Goal: Task Accomplishment & Management: Use online tool/utility

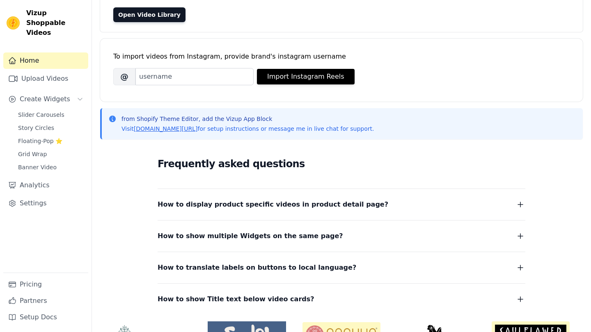
scroll to position [93, 0]
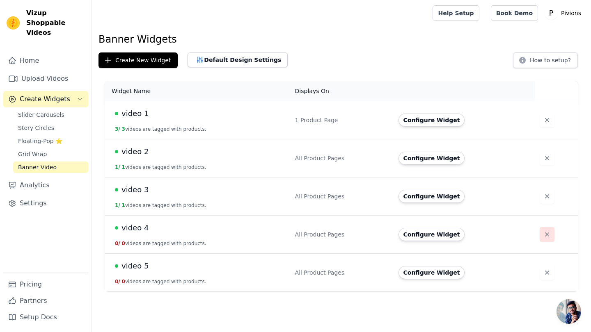
click at [544, 235] on icon "button" at bounding box center [547, 235] width 8 height 8
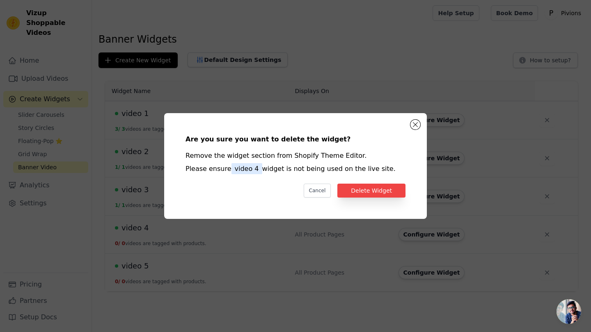
click at [368, 183] on div "Are you sure you want to delete the widget? Remove the widget section from Shop…" at bounding box center [295, 166] width 236 height 80
click at [368, 187] on button "Delete Widget" at bounding box center [371, 191] width 68 height 14
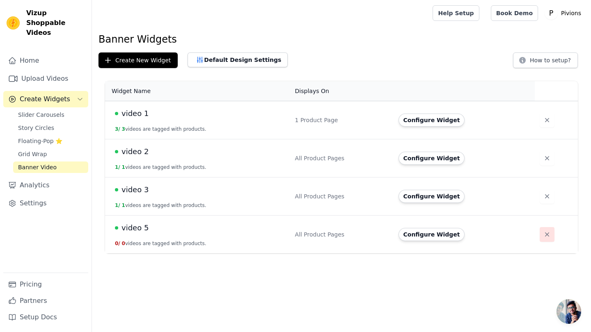
click at [543, 228] on button "button" at bounding box center [546, 234] width 15 height 15
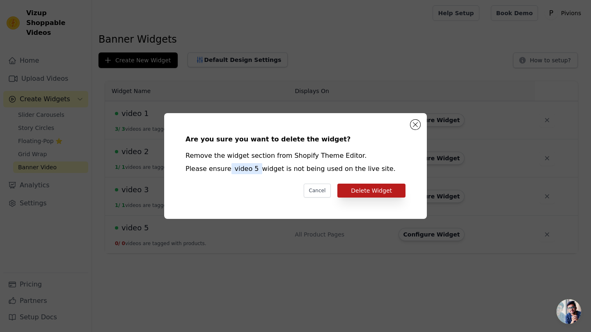
click at [368, 193] on button "Delete Widget" at bounding box center [371, 191] width 68 height 14
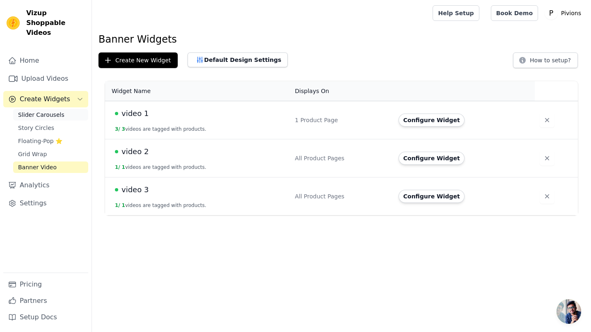
click at [36, 111] on span "Slider Carousels" at bounding box center [41, 115] width 46 height 8
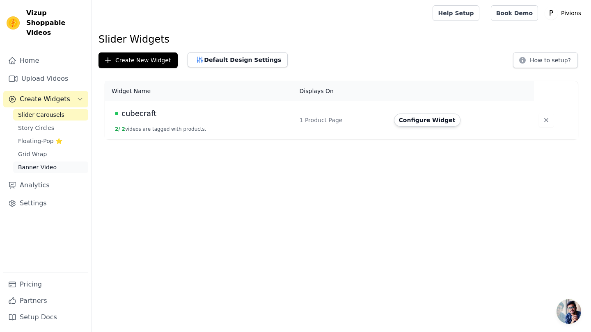
click at [32, 163] on span "Banner Video" at bounding box center [37, 167] width 39 height 8
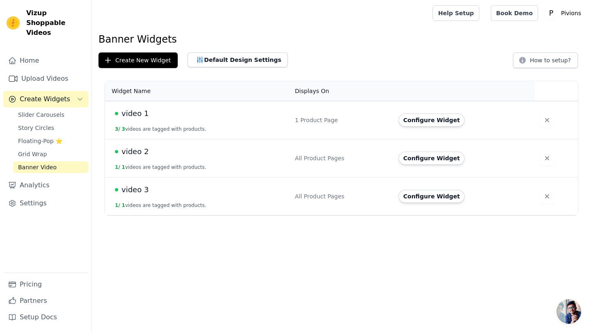
click at [194, 154] on div "video 2" at bounding box center [200, 151] width 170 height 11
click at [438, 156] on button "Configure Widget" at bounding box center [431, 158] width 66 height 13
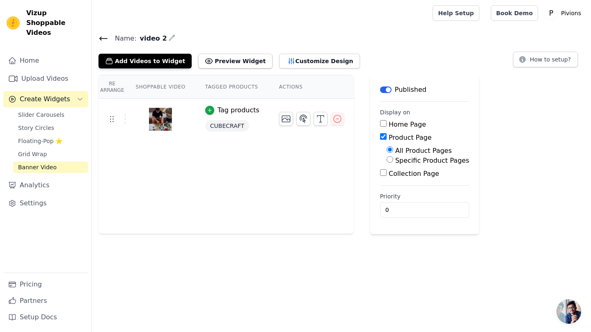
click at [103, 34] on icon at bounding box center [103, 39] width 10 height 10
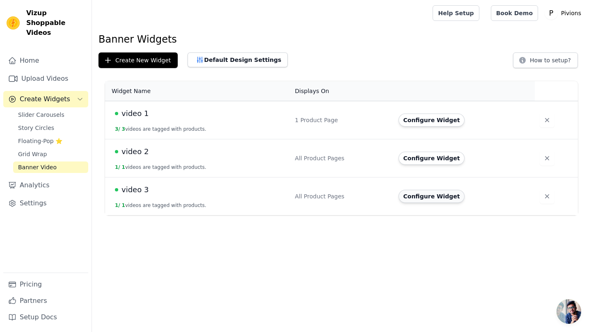
click at [418, 193] on button "Configure Widget" at bounding box center [431, 196] width 66 height 13
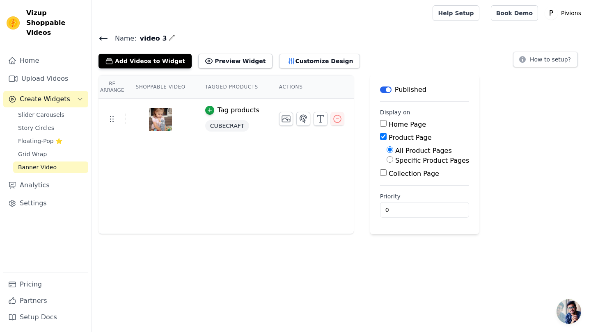
click at [102, 41] on icon at bounding box center [103, 39] width 10 height 10
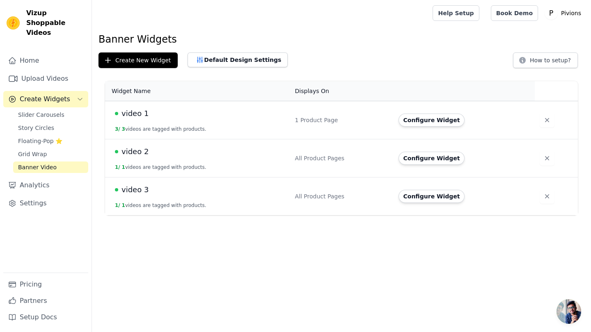
click at [157, 119] on div "video 1" at bounding box center [200, 113] width 170 height 11
click at [435, 120] on button "Configure Widget" at bounding box center [431, 120] width 66 height 13
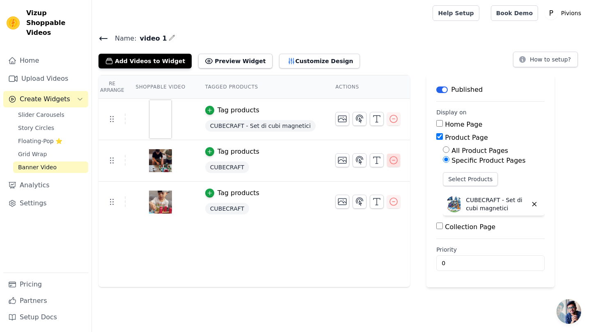
click at [388, 161] on icon "button" at bounding box center [393, 160] width 10 height 10
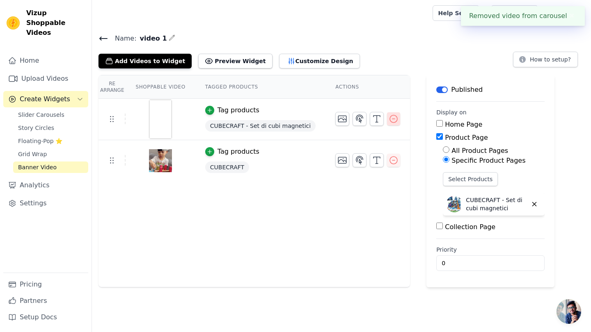
click at [388, 123] on icon "button" at bounding box center [393, 119] width 10 height 10
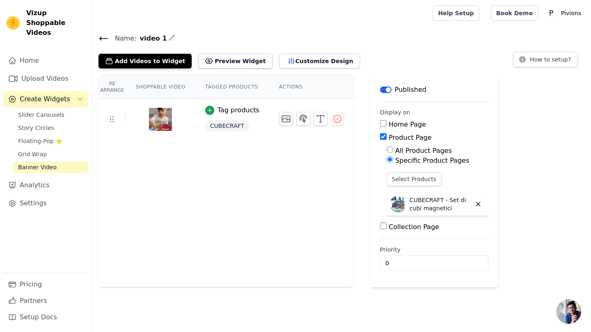
click at [102, 38] on icon at bounding box center [103, 38] width 7 height 3
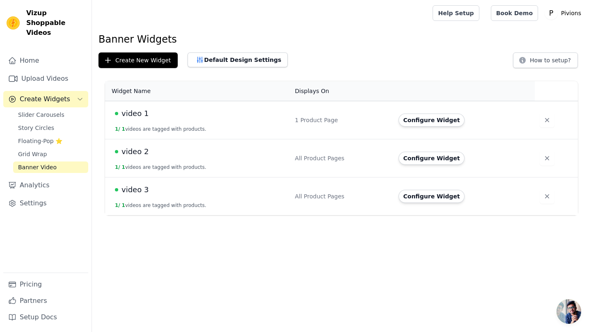
click at [149, 162] on td "video 2 1 / 1 videos are tagged with products." at bounding box center [197, 158] width 185 height 38
click at [421, 162] on button "Configure Widget" at bounding box center [431, 158] width 66 height 13
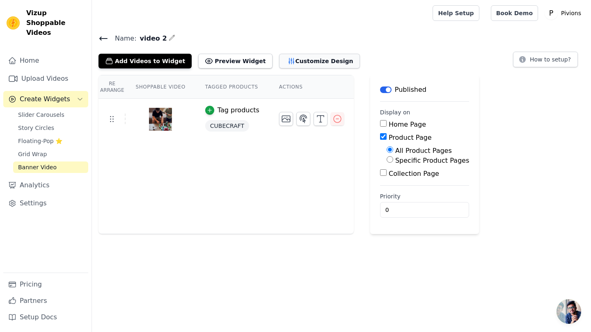
click at [288, 62] on button "Customize Design" at bounding box center [319, 61] width 81 height 15
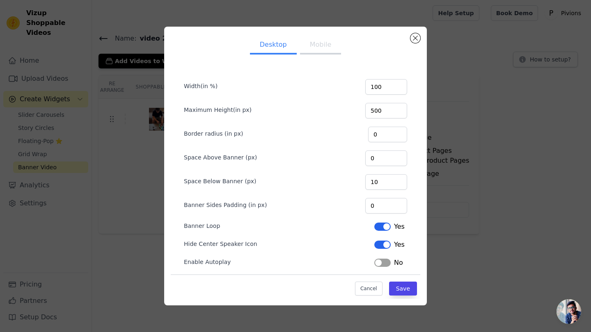
click at [331, 42] on button "Mobile" at bounding box center [320, 46] width 41 height 18
click at [415, 38] on button "Close modal" at bounding box center [415, 38] width 10 height 10
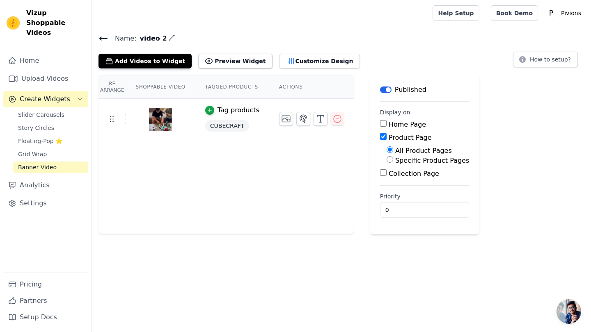
click at [102, 38] on icon at bounding box center [103, 38] width 7 height 3
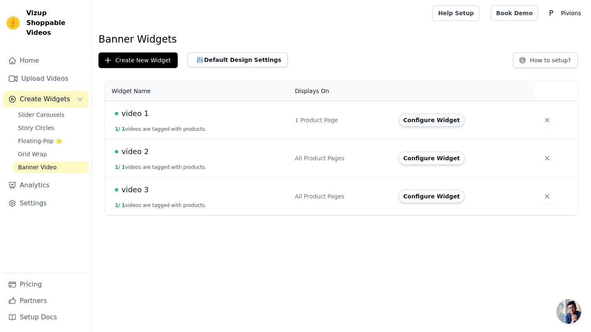
click at [433, 121] on button "Configure Widget" at bounding box center [431, 120] width 66 height 13
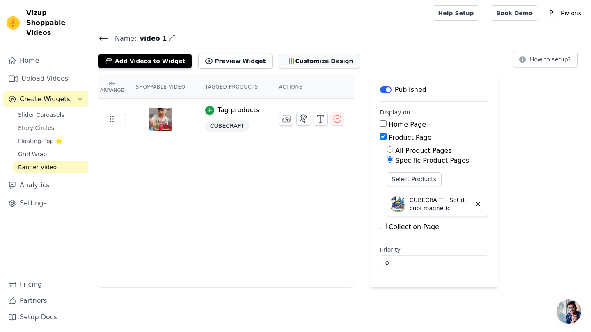
click at [296, 65] on button "Customize Design" at bounding box center [319, 61] width 81 height 15
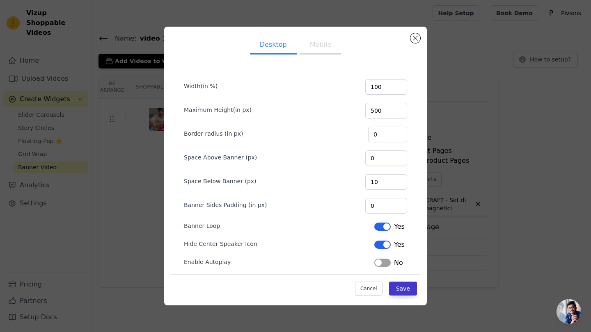
click at [400, 286] on button "Save" at bounding box center [403, 289] width 28 height 14
click at [322, 43] on button "Mobile" at bounding box center [320, 46] width 41 height 18
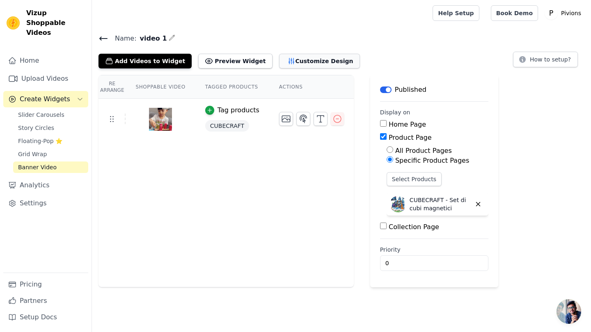
click at [288, 61] on button "Customize Design" at bounding box center [319, 61] width 81 height 15
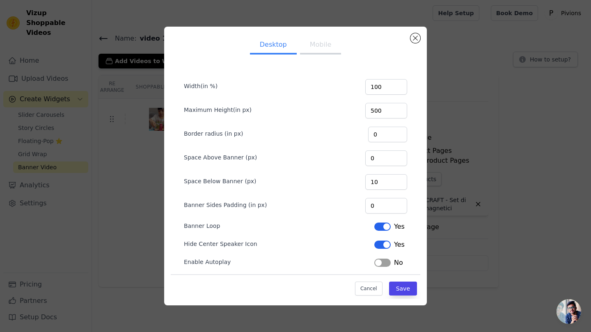
click at [321, 48] on button "Mobile" at bounding box center [320, 46] width 41 height 18
click at [388, 88] on input "150" at bounding box center [386, 87] width 42 height 16
type input "130"
click at [391, 112] on input "250" at bounding box center [386, 111] width 42 height 16
type input "2"
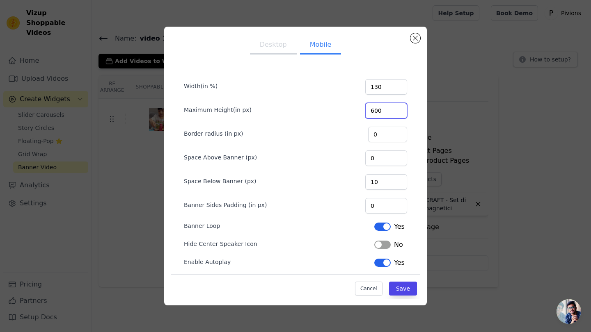
type input "600"
click at [384, 247] on button "Label" at bounding box center [382, 245] width 16 height 8
click at [384, 264] on button "Label" at bounding box center [382, 263] width 16 height 8
click at [399, 288] on button "Save" at bounding box center [403, 289] width 28 height 14
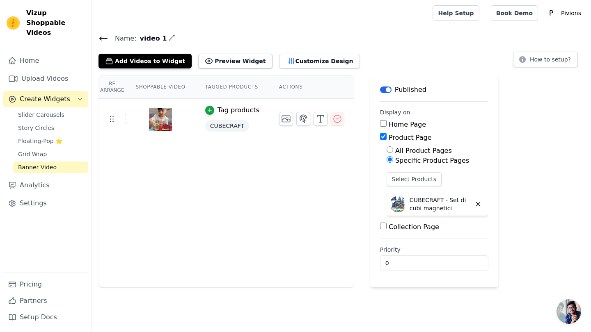
click at [106, 39] on icon at bounding box center [103, 39] width 10 height 10
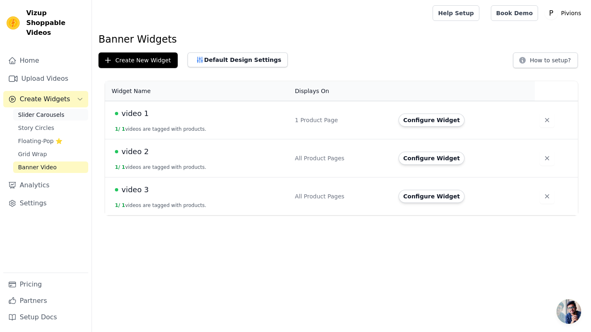
click at [59, 111] on span "Slider Carousels" at bounding box center [41, 115] width 46 height 8
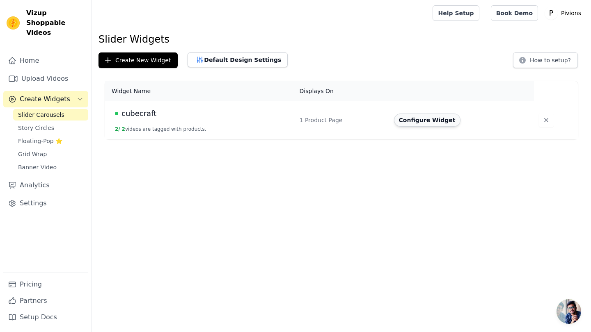
click at [425, 118] on button "Configure Widget" at bounding box center [427, 120] width 66 height 13
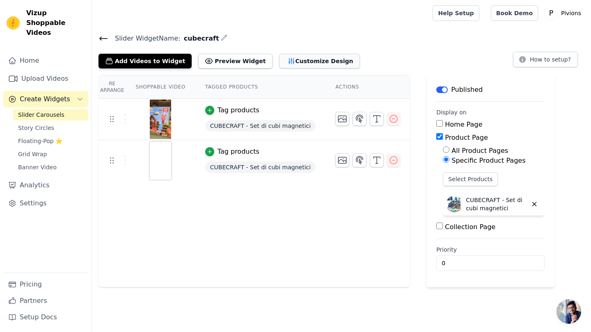
click at [295, 63] on button "Customize Design" at bounding box center [319, 61] width 81 height 15
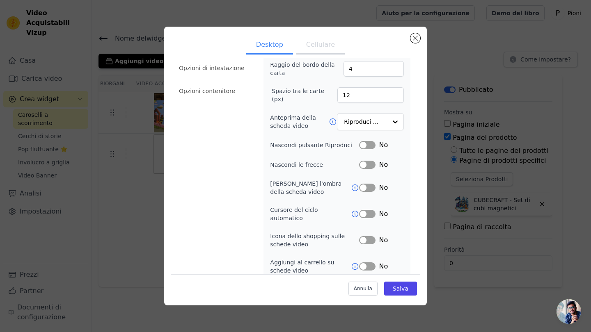
scroll to position [60, 0]
click at [370, 237] on button "Etichetta" at bounding box center [367, 241] width 16 height 8
click at [369, 142] on button "Etichetta" at bounding box center [367, 146] width 16 height 8
click at [399, 288] on button "Salva" at bounding box center [400, 289] width 33 height 14
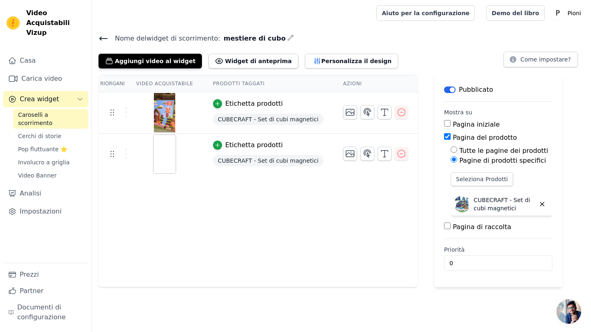
click at [104, 40] on icon at bounding box center [103, 39] width 10 height 10
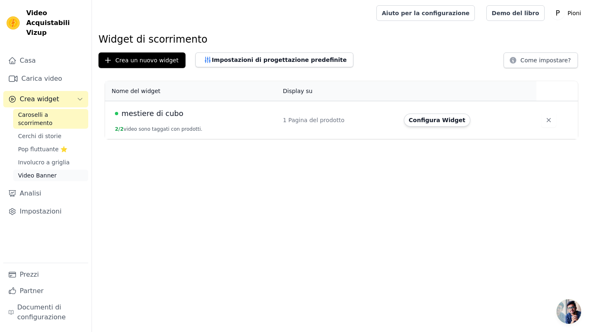
click at [49, 171] on span "Video Banner" at bounding box center [37, 175] width 39 height 8
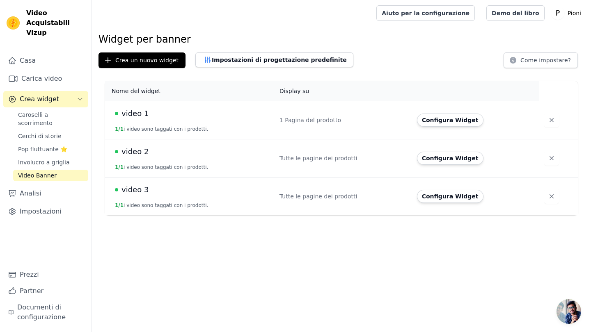
click at [183, 105] on td "video 1 1 / 1 i video sono taggati con i prodotti." at bounding box center [189, 120] width 169 height 38
click at [183, 119] on td "video 1 1 / 1 i video sono taggati con i prodotti." at bounding box center [189, 120] width 169 height 38
click at [437, 121] on button "Configura Widget" at bounding box center [450, 120] width 66 height 13
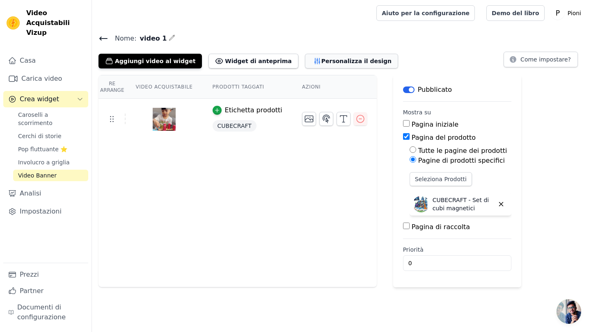
click at [305, 63] on button "Personalizza il design" at bounding box center [351, 61] width 93 height 15
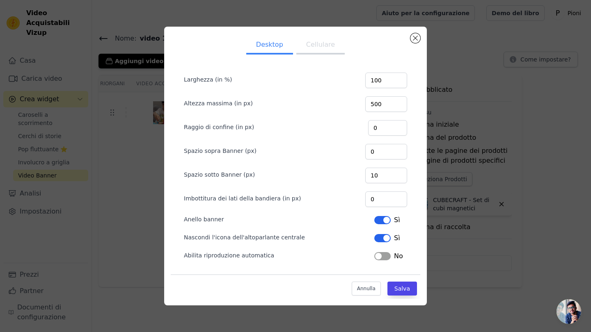
scroll to position [7, 0]
click at [379, 239] on button "Etichetta" at bounding box center [382, 238] width 16 height 8
click at [379, 238] on button "Etichetta" at bounding box center [382, 238] width 16 height 8
click at [320, 51] on button "Cellulare" at bounding box center [320, 46] width 48 height 18
click at [397, 291] on button "Salva" at bounding box center [402, 289] width 30 height 14
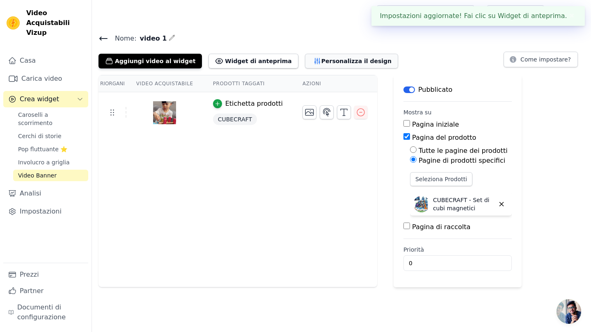
click at [305, 63] on button "Personalizza il design" at bounding box center [351, 61] width 93 height 15
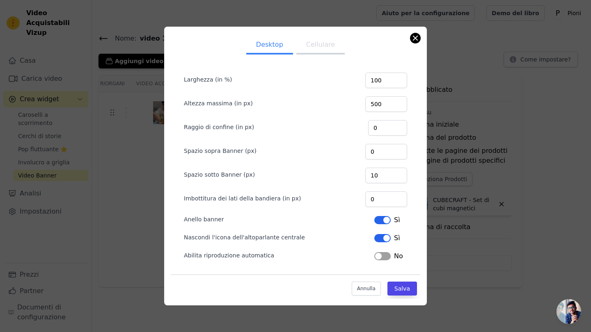
click at [414, 38] on button "Chiudi modale" at bounding box center [415, 38] width 10 height 10
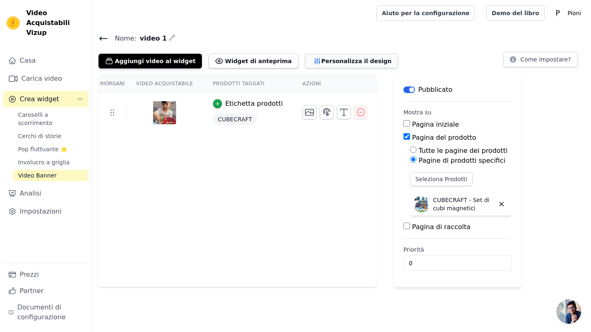
click at [316, 60] on button "Personalizza il design" at bounding box center [351, 61] width 93 height 15
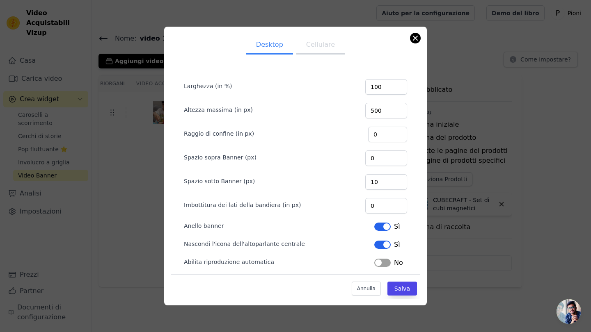
click at [418, 41] on button "Chiudi modale" at bounding box center [415, 38] width 10 height 10
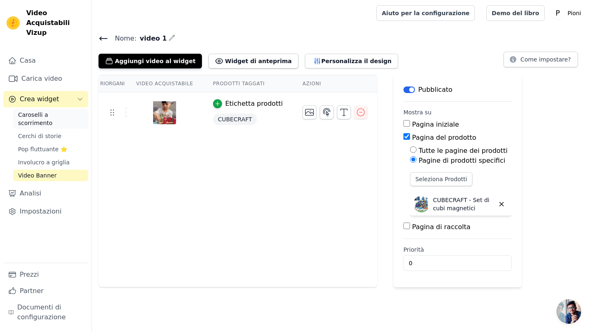
click at [43, 111] on span "Caroselli a scorrimento" at bounding box center [50, 119] width 65 height 16
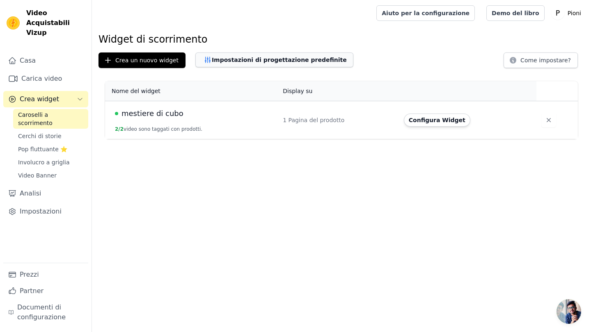
click at [245, 59] on button "Impostazioni di progettazione predefinite" at bounding box center [274, 60] width 158 height 15
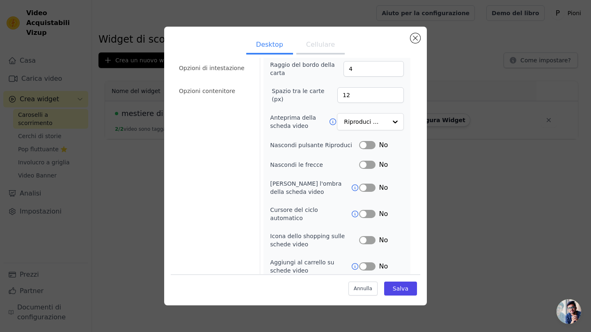
scroll to position [77, 0]
click at [368, 145] on button "Etichetta" at bounding box center [367, 146] width 16 height 8
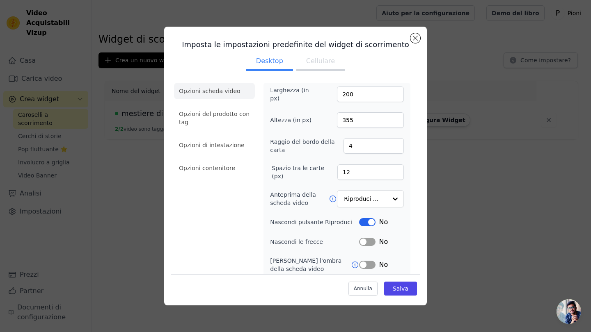
scroll to position [0, 0]
click at [328, 64] on button "Cellulare" at bounding box center [320, 62] width 48 height 18
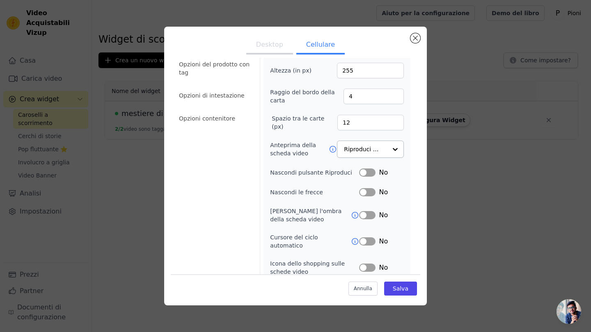
scroll to position [73, 0]
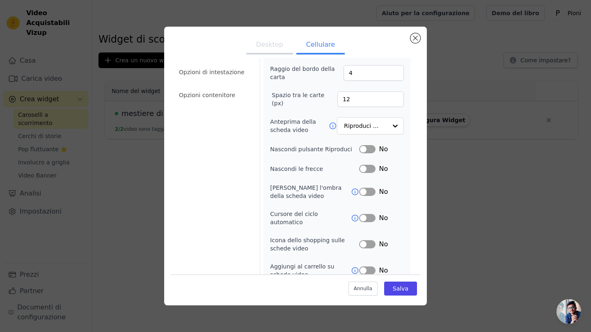
click at [369, 150] on button "Etichetta" at bounding box center [367, 149] width 16 height 8
click at [368, 169] on button "Etichetta" at bounding box center [367, 169] width 16 height 8
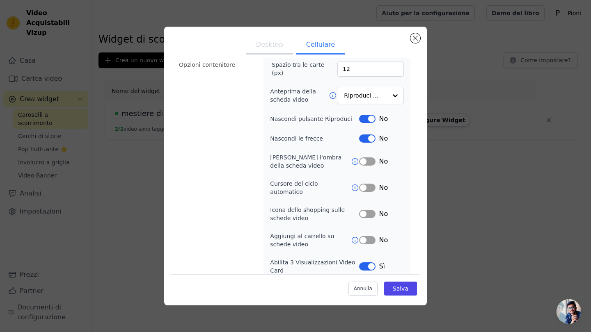
scroll to position [103, 0]
click at [367, 210] on button "Etichetta" at bounding box center [367, 214] width 16 height 8
click at [398, 290] on button "Salva" at bounding box center [400, 289] width 33 height 14
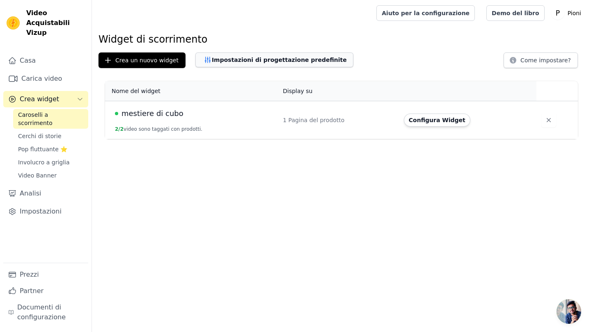
click at [295, 64] on button "Impostazioni di progettazione predefinite" at bounding box center [274, 60] width 158 height 15
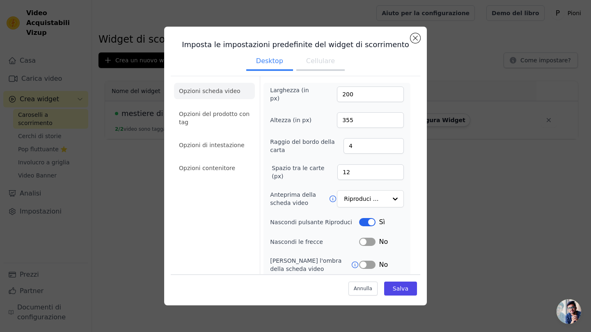
click at [320, 60] on button "Cellulare" at bounding box center [320, 62] width 48 height 18
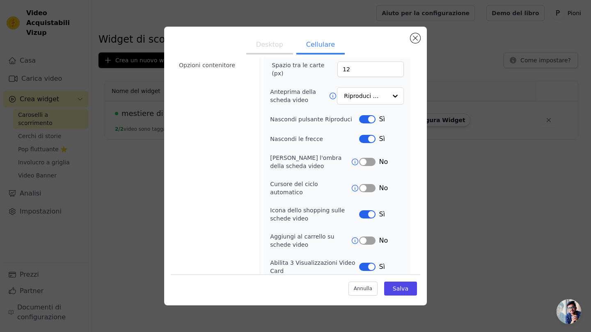
click at [371, 237] on button "Etichetta" at bounding box center [367, 241] width 16 height 8
click at [366, 189] on div "Larghezza (in px) 150 Altezza (in px) 255 Raggio del bordo della carta 4 Spazio…" at bounding box center [337, 129] width 134 height 292
click at [368, 186] on button "Etichetta" at bounding box center [367, 188] width 16 height 8
click at [371, 158] on button "Etichetta" at bounding box center [367, 162] width 16 height 8
click at [403, 288] on button "Salva" at bounding box center [400, 289] width 33 height 14
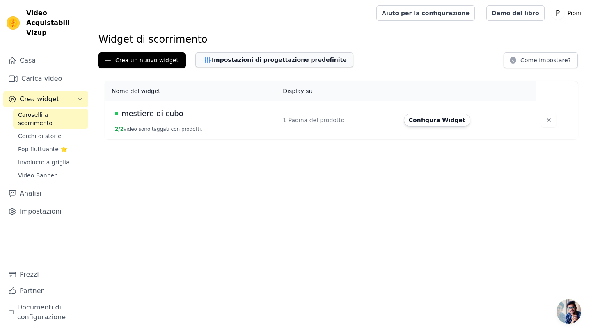
click at [304, 59] on button "Impostazioni di progettazione predefinite" at bounding box center [274, 60] width 158 height 15
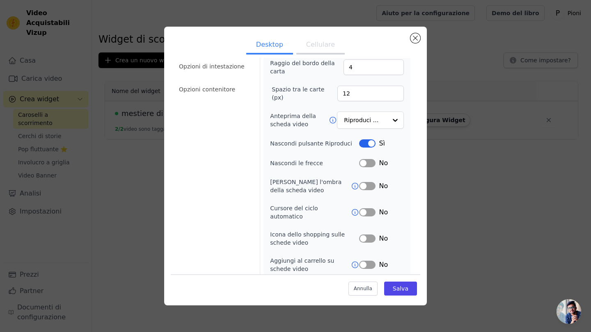
scroll to position [0, 0]
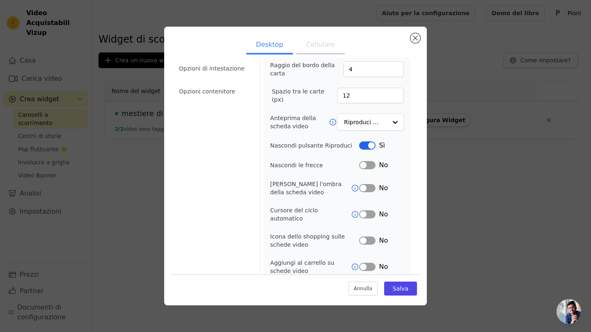
click at [319, 43] on button "Cellulare" at bounding box center [320, 46] width 48 height 18
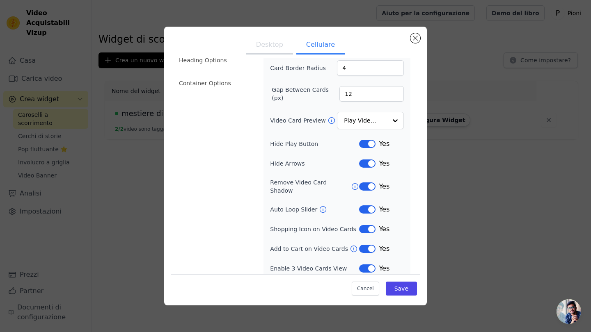
scroll to position [76, 0]
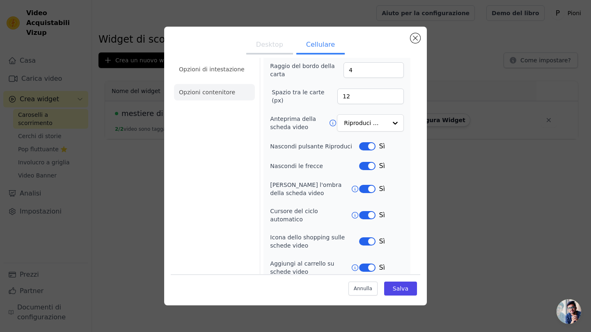
click at [205, 92] on li "Opzioni contenitore" at bounding box center [214, 92] width 81 height 16
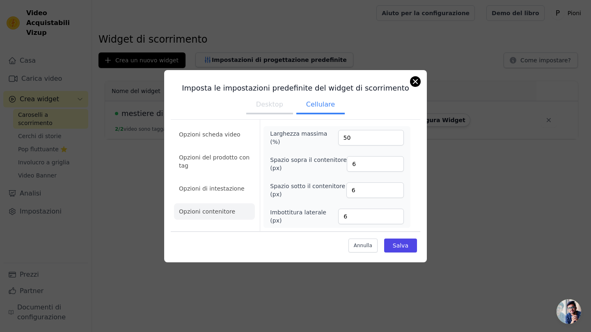
click at [414, 81] on button "Chiudi modale" at bounding box center [415, 82] width 10 height 10
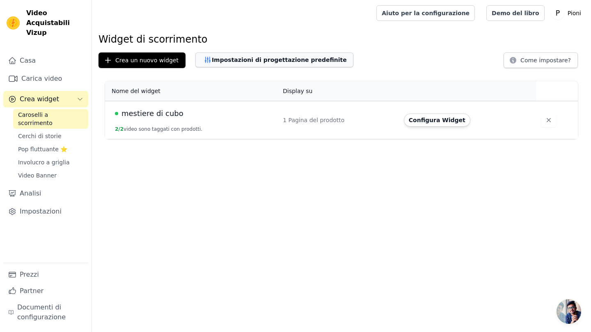
click at [227, 54] on button "Impostazioni di progettazione predefinite" at bounding box center [274, 60] width 158 height 15
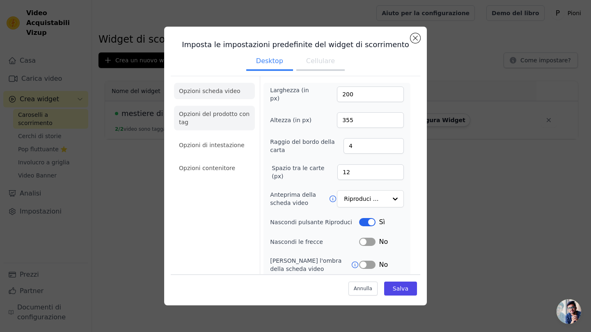
click at [211, 120] on li "Opzioni del prodotto con tag" at bounding box center [214, 118] width 81 height 25
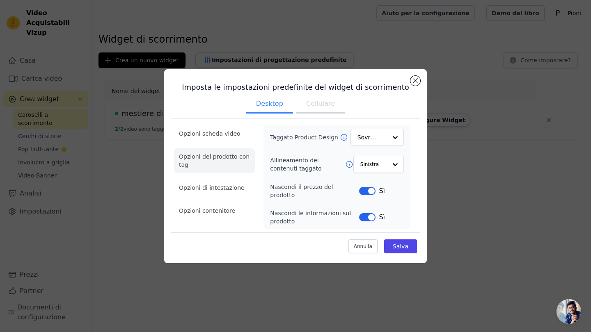
click at [368, 194] on button "Etichetta" at bounding box center [367, 191] width 16 height 8
click at [371, 192] on button "Etichetta" at bounding box center [367, 191] width 16 height 8
click at [366, 216] on button "Etichetta" at bounding box center [367, 217] width 16 height 8
click at [405, 244] on button "Salva" at bounding box center [400, 247] width 33 height 14
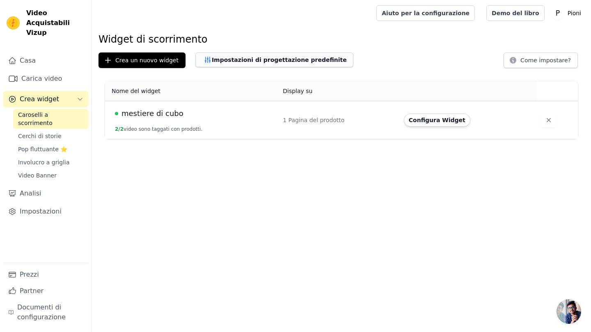
click at [270, 58] on button "Impostazioni di progettazione predefinite" at bounding box center [274, 60] width 158 height 15
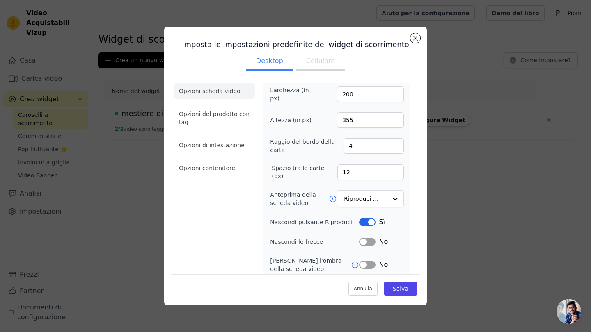
click at [323, 64] on button "Cellulare" at bounding box center [320, 62] width 48 height 18
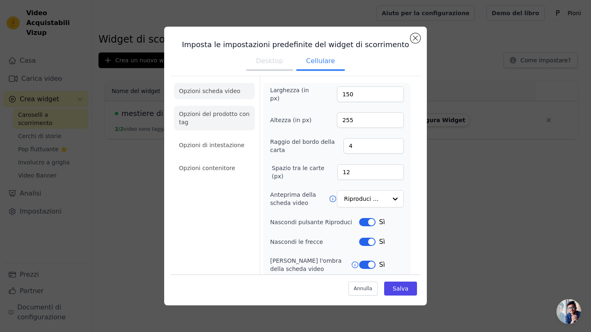
click at [208, 120] on li "Opzioni del prodotto con tag" at bounding box center [214, 118] width 81 height 25
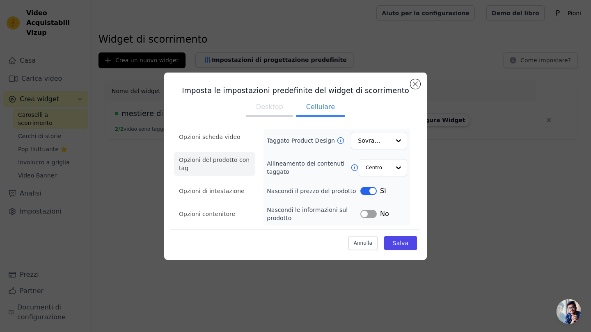
click at [368, 192] on button "Etichetta" at bounding box center [368, 191] width 16 height 8
click at [369, 212] on button "Etichetta" at bounding box center [368, 214] width 16 height 8
click at [398, 242] on button "Salva" at bounding box center [400, 243] width 33 height 14
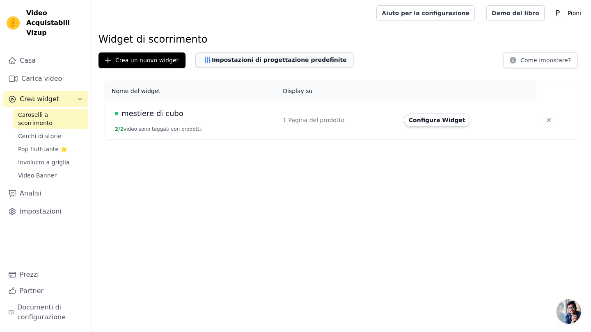
click at [296, 60] on button "Impostazioni di progettazione predefinite" at bounding box center [274, 60] width 158 height 15
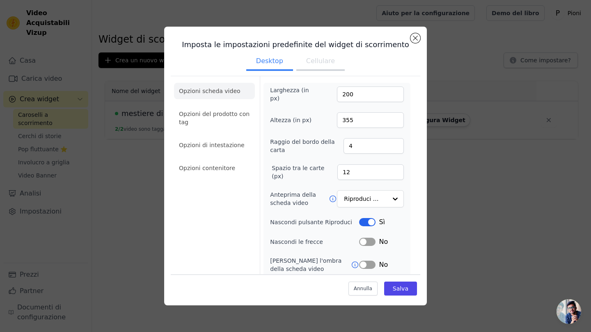
click at [327, 59] on button "Cellulare" at bounding box center [320, 62] width 48 height 18
click at [419, 39] on button "Chiudi modale" at bounding box center [415, 38] width 10 height 10
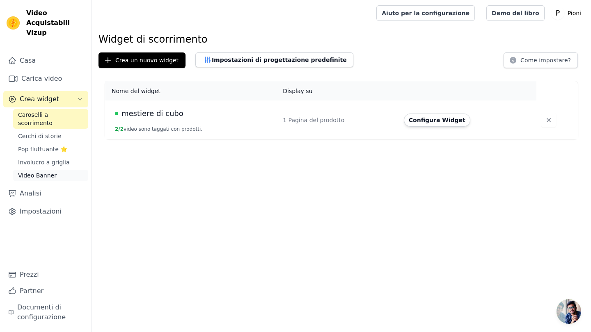
click at [42, 170] on link "Video Banner" at bounding box center [50, 175] width 75 height 11
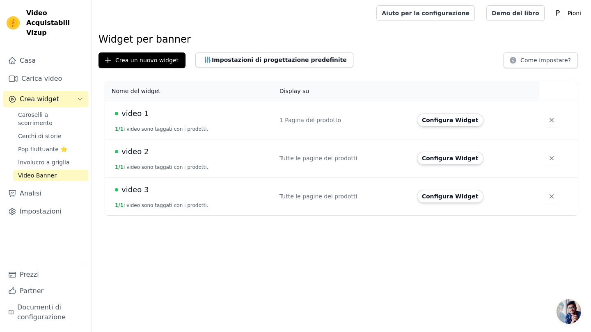
click at [158, 161] on td "video 2 1 / 1 i video sono taggati con i prodotti." at bounding box center [189, 158] width 169 height 38
click at [436, 153] on button "Configura Widget" at bounding box center [450, 158] width 66 height 13
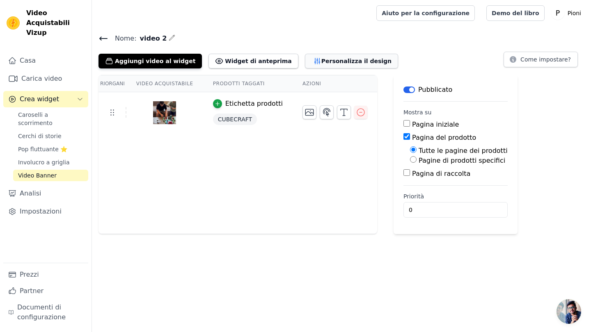
click at [317, 59] on button "Personalizza il design" at bounding box center [351, 61] width 93 height 15
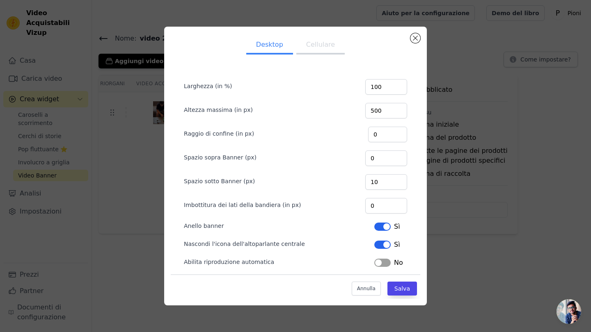
click at [318, 53] on button "Cellulare" at bounding box center [320, 46] width 48 height 18
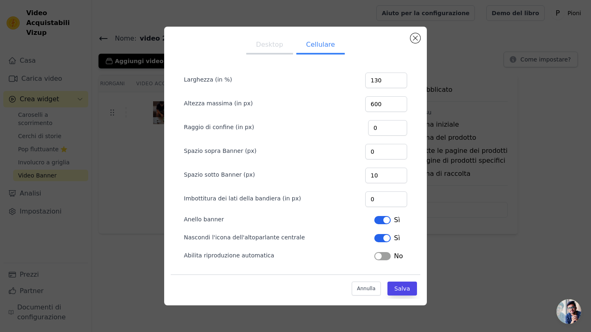
scroll to position [7, 0]
click at [414, 36] on button "Chiudi modale" at bounding box center [415, 38] width 10 height 10
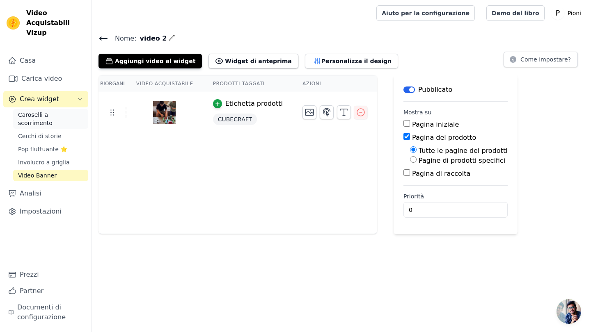
click at [31, 111] on span "Caroselli a scorrimento" at bounding box center [50, 119] width 65 height 16
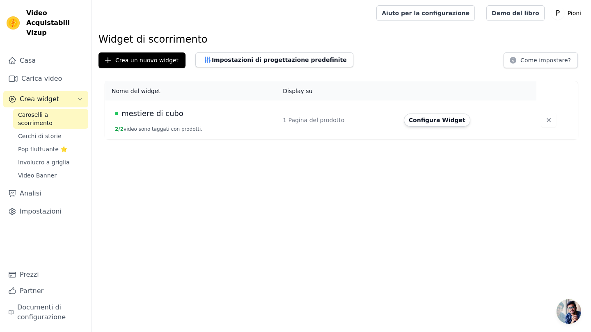
click at [155, 113] on span "mestiere di cubo" at bounding box center [152, 113] width 62 height 11
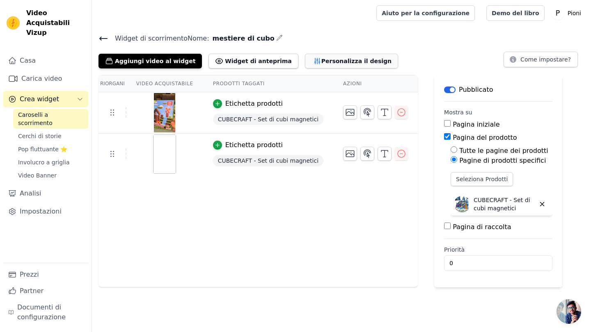
click at [305, 56] on button "Personalizza il design" at bounding box center [351, 61] width 93 height 15
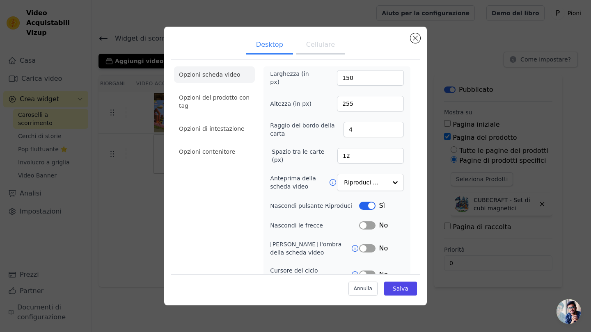
click at [317, 48] on button "Cellulare" at bounding box center [320, 46] width 48 height 18
click at [217, 98] on li "Opzioni del prodotto con tag" at bounding box center [214, 101] width 81 height 25
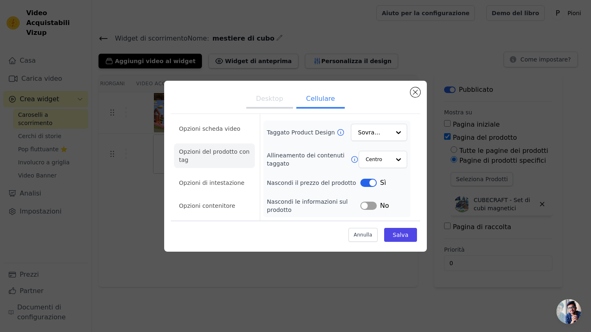
click at [365, 184] on button "Etichetta" at bounding box center [368, 183] width 16 height 8
click at [366, 204] on button "Etichetta" at bounding box center [368, 206] width 16 height 8
click at [397, 237] on button "Salva" at bounding box center [400, 235] width 33 height 14
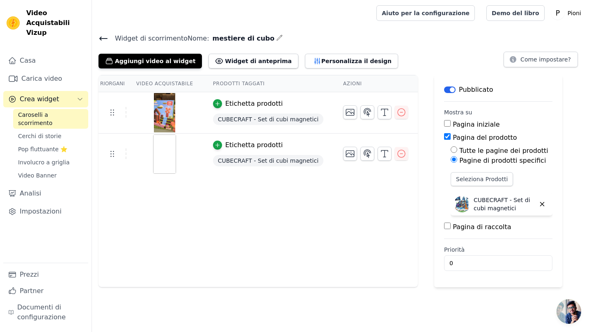
click at [101, 37] on icon at bounding box center [103, 38] width 7 height 3
